Goal: Transaction & Acquisition: Purchase product/service

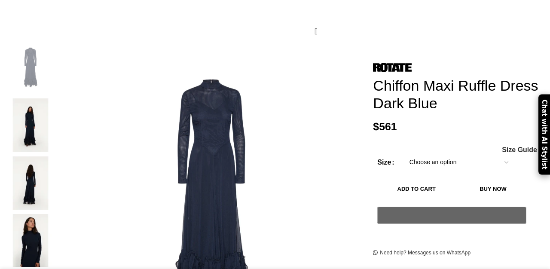
click at [410, 77] on h1 "Chiffon Maxi Ruffle Dress Dark Blue" at bounding box center [458, 94] width 171 height 35
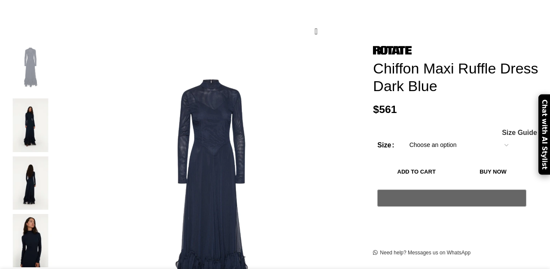
click at [428, 136] on form "Size Choose an option 4 UK 6 [GEOGRAPHIC_DATA] 8 [GEOGRAPHIC_DATA] 10 [GEOGRAPH…" at bounding box center [451, 183] width 149 height 94
click at [428, 163] on button "Add to cart" at bounding box center [416, 172] width 78 height 18
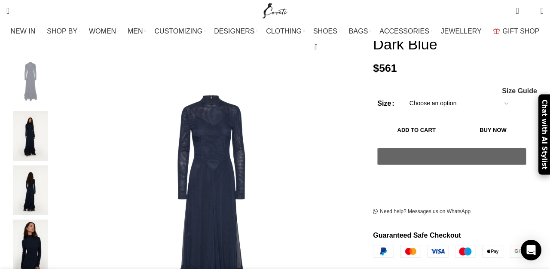
scroll to position [153, 0]
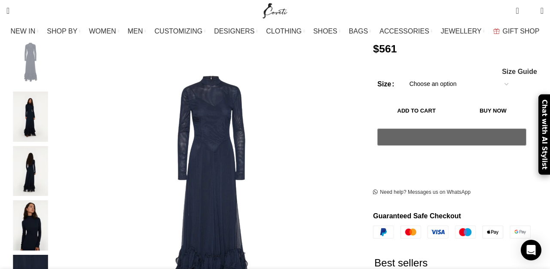
click at [410, 86] on form "Size Choose an option 4 UK 6 UK 8 UK 10 UK 12 UK 14 UK Clear - Chiffon Maxi Ruf…" at bounding box center [451, 122] width 149 height 94
click at [410, 75] on select "Choose an option 4 UK 6 UK 8 UK 10 UK 12 UK 14 UK" at bounding box center [459, 84] width 112 height 18
click at [403, 75] on select "Choose an option 4 UK 6 UK 8 UK 10 UK 12 UK 14 UK" at bounding box center [459, 84] width 112 height 18
